Goal: Entertainment & Leisure: Consume media (video, audio)

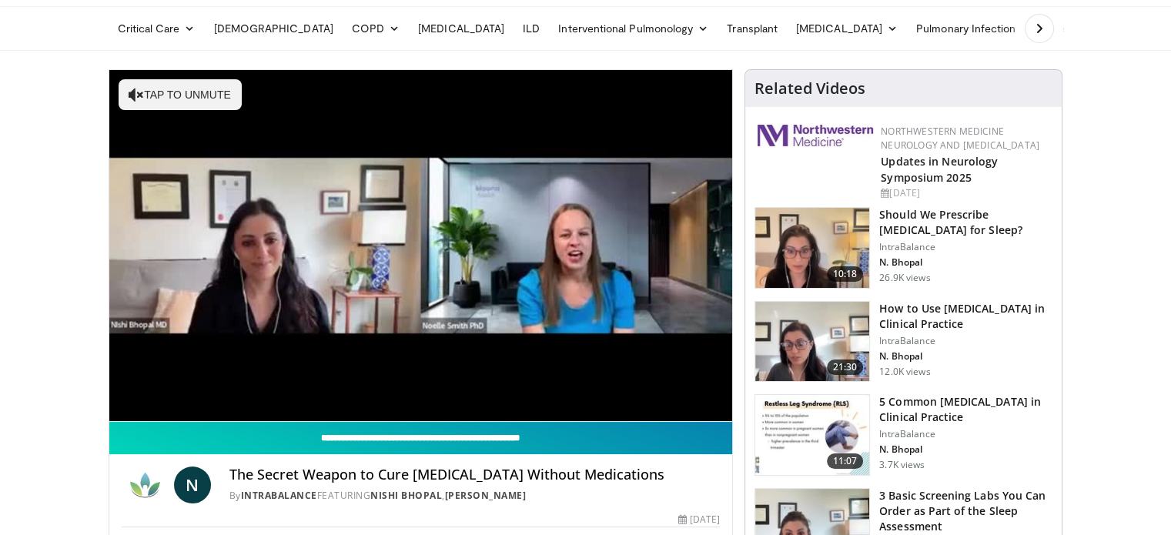
scroll to position [77, 0]
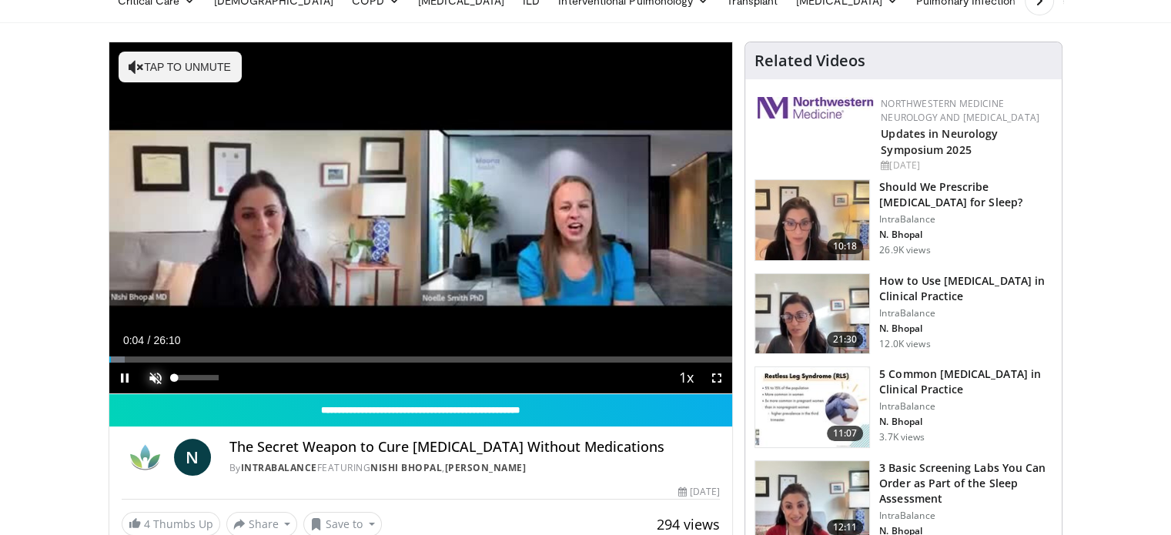
click at [156, 379] on span "Video Player" at bounding box center [155, 378] width 31 height 31
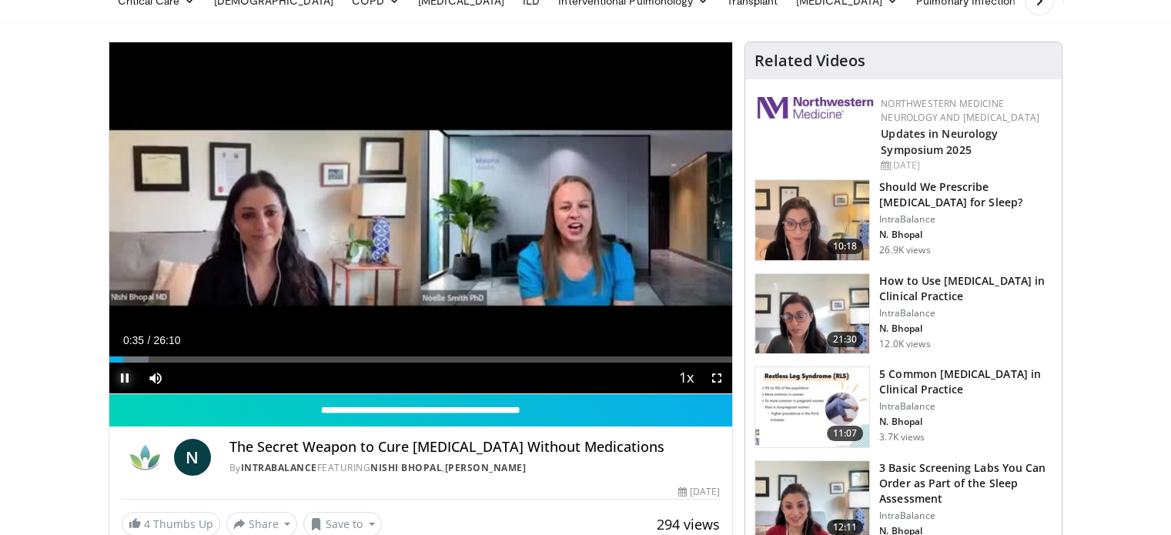
click at [116, 375] on span "Video Player" at bounding box center [124, 378] width 31 height 31
